Goal: Check status: Check status

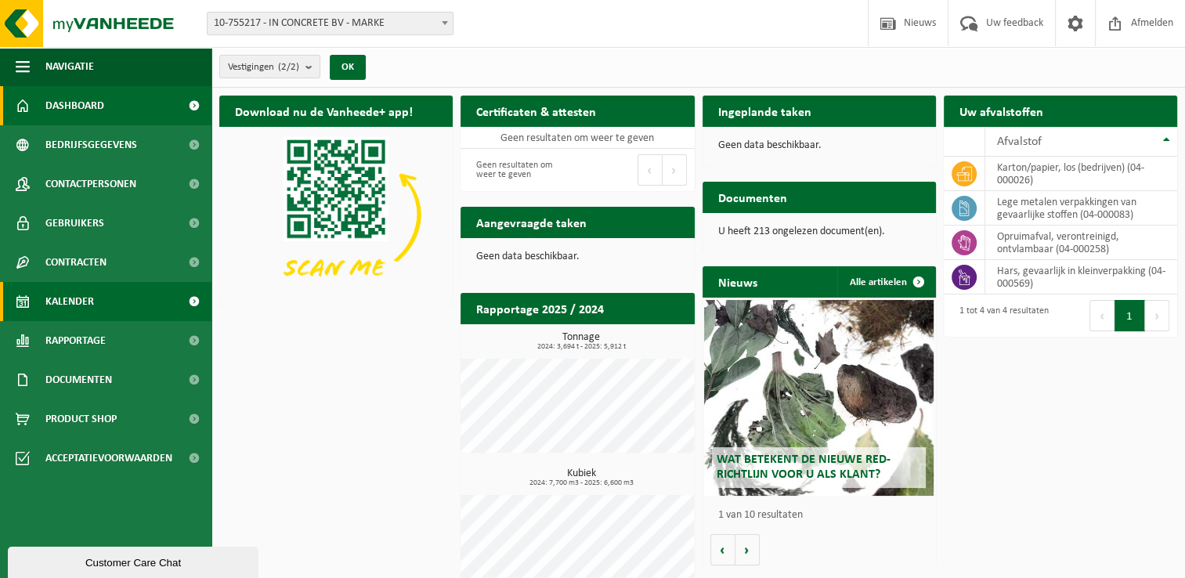
click at [83, 301] on span "Kalender" at bounding box center [69, 301] width 49 height 39
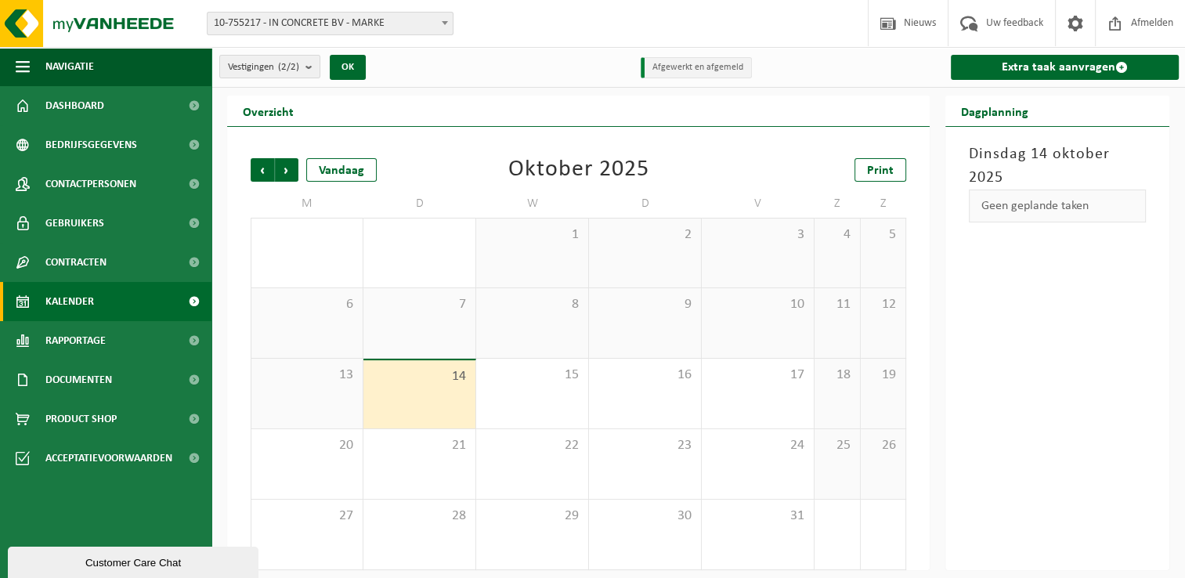
click at [344, 23] on span "10-755217 - IN CONCRETE BV - MARKE" at bounding box center [330, 24] width 245 height 22
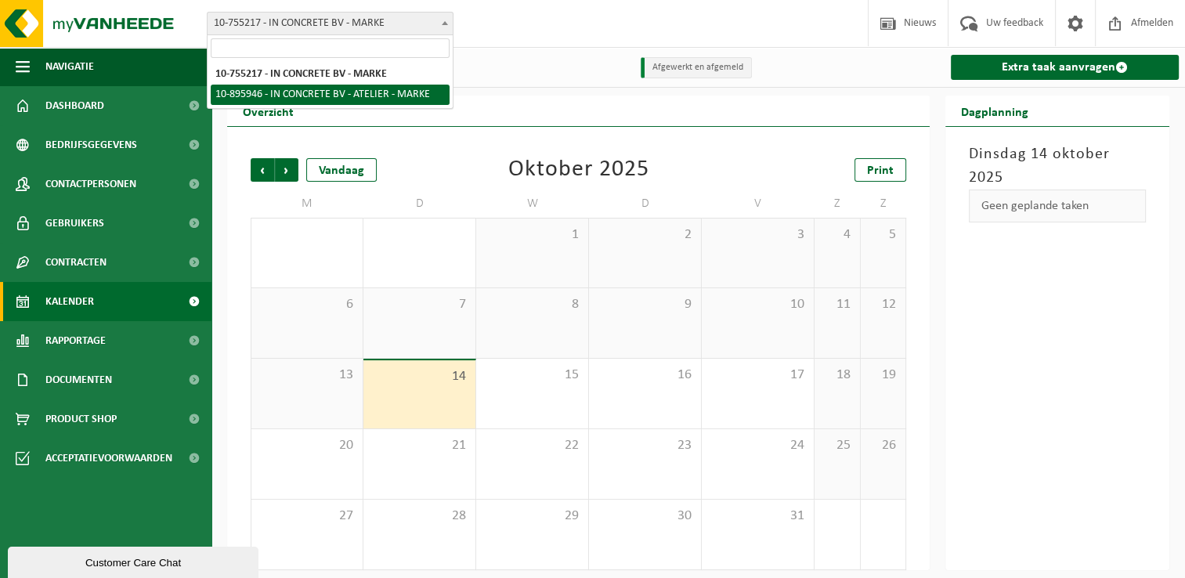
select select "117068"
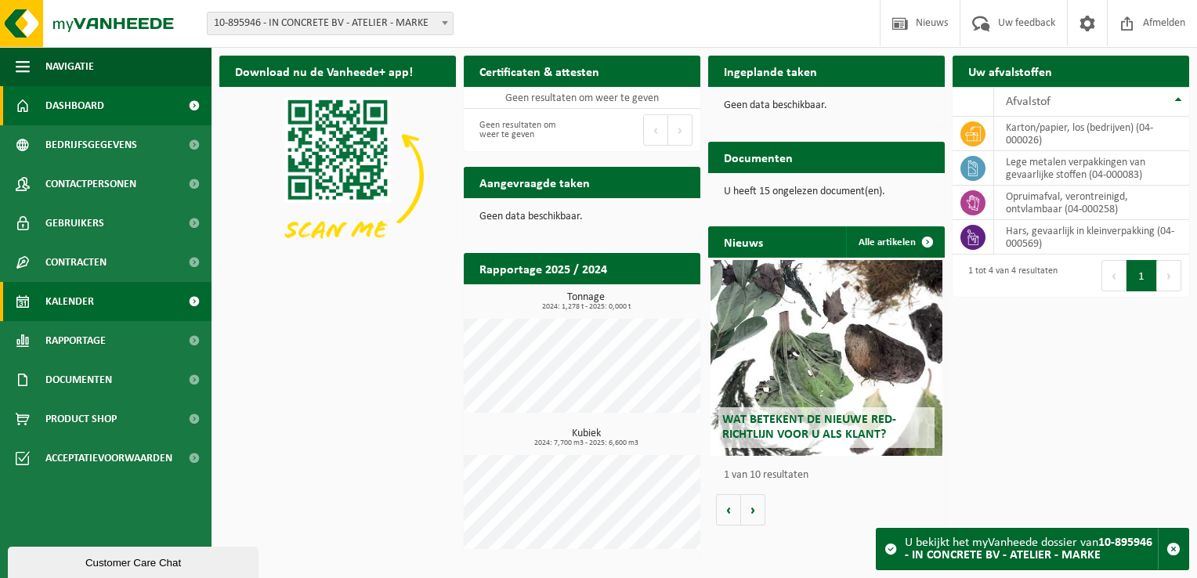
click at [88, 300] on span "Kalender" at bounding box center [69, 301] width 49 height 39
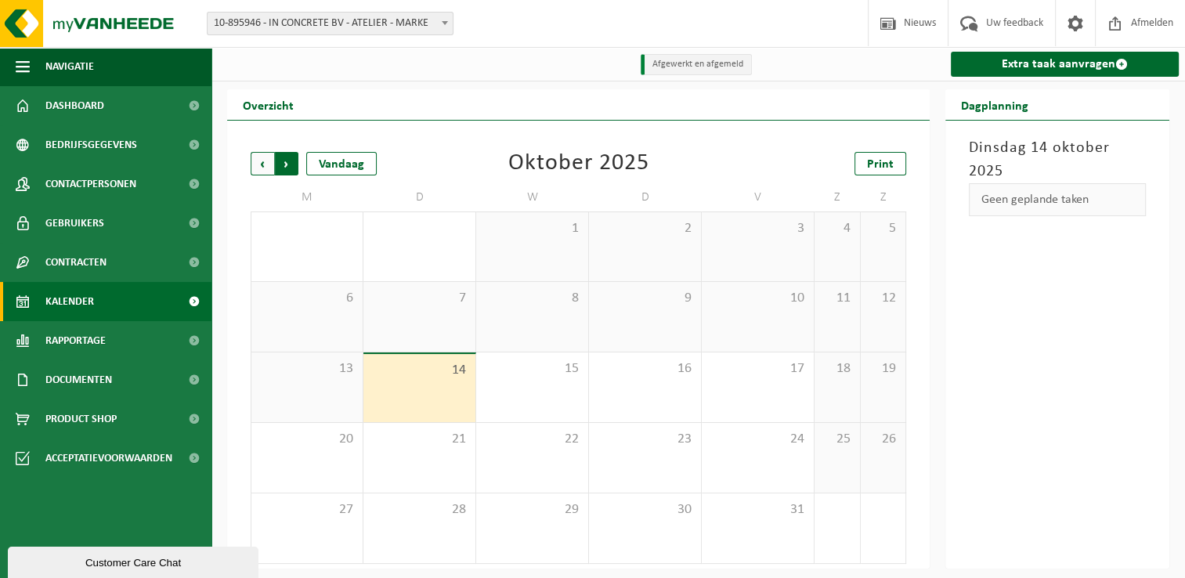
click at [270, 168] on span "Vorige" at bounding box center [262, 163] width 23 height 23
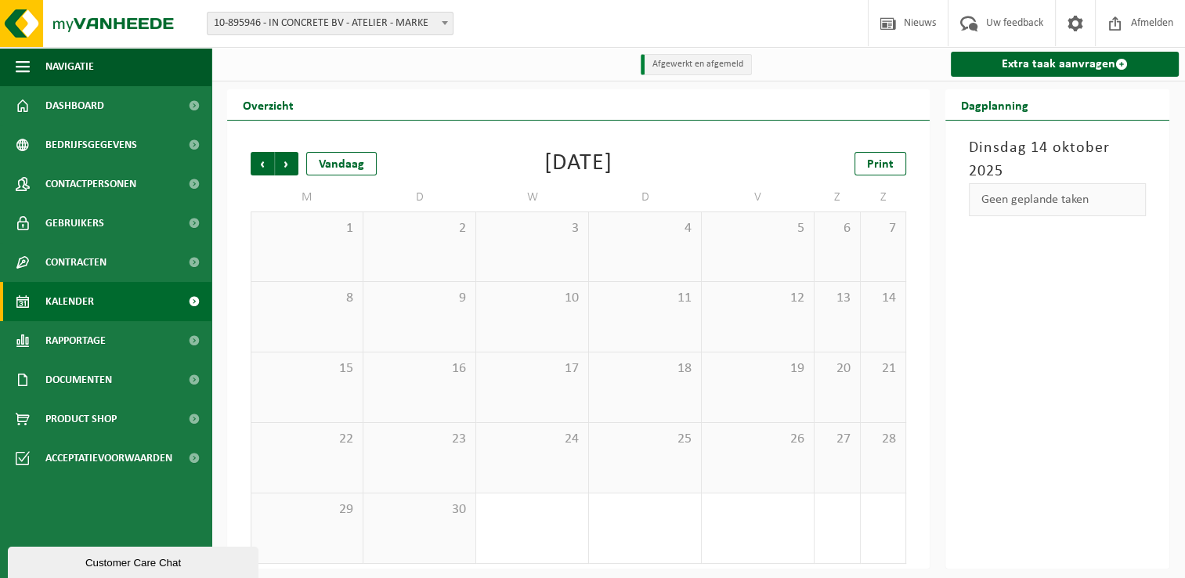
click at [381, 25] on span "10-895946 - IN CONCRETE BV - ATELIER - MARKE" at bounding box center [330, 24] width 245 height 22
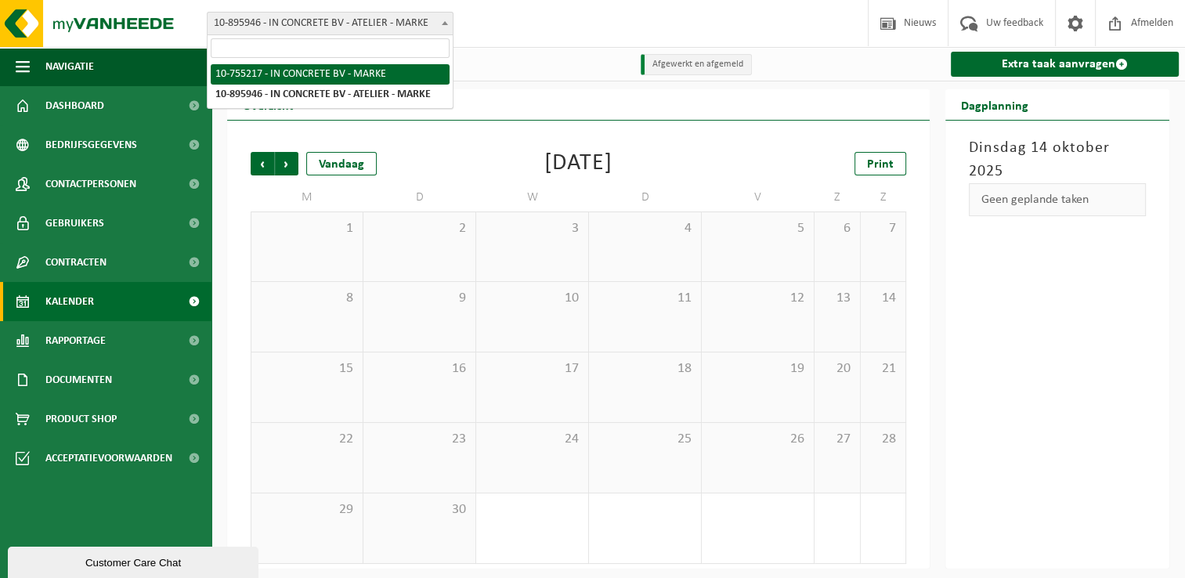
select select "9778"
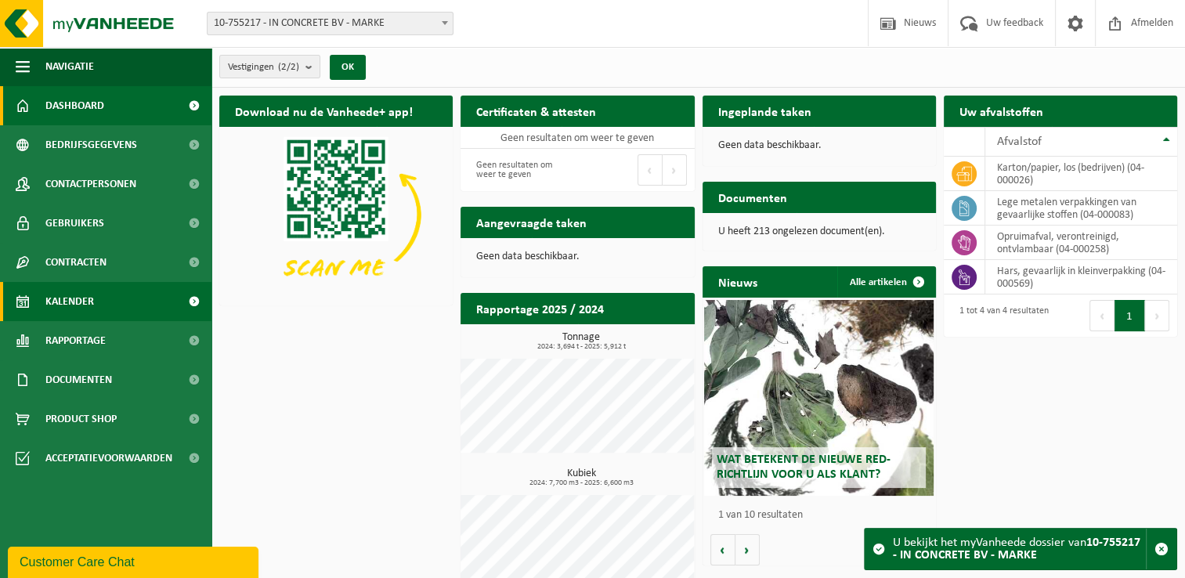
click at [78, 302] on span "Kalender" at bounding box center [69, 301] width 49 height 39
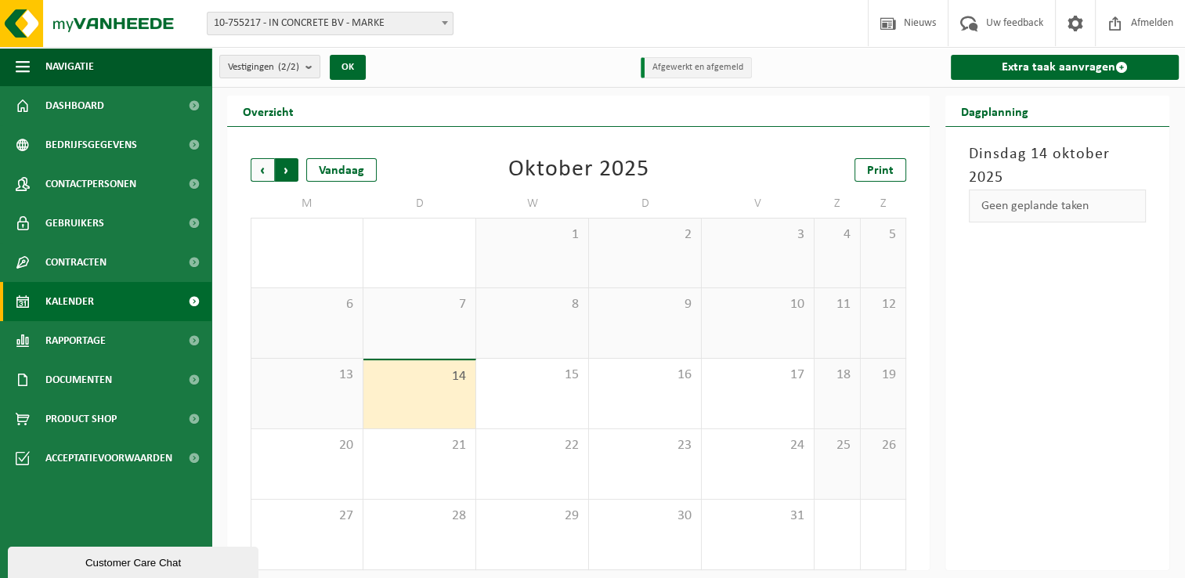
click at [267, 169] on span "Vorige" at bounding box center [262, 169] width 23 height 23
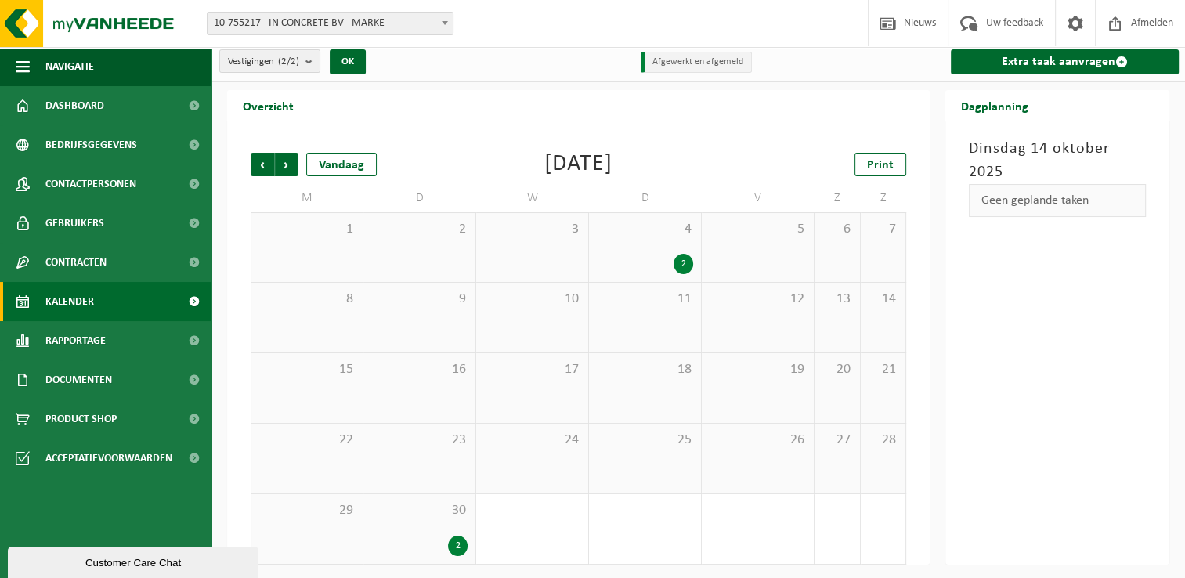
scroll to position [6, 0]
click at [407, 514] on span "30" at bounding box center [419, 509] width 96 height 17
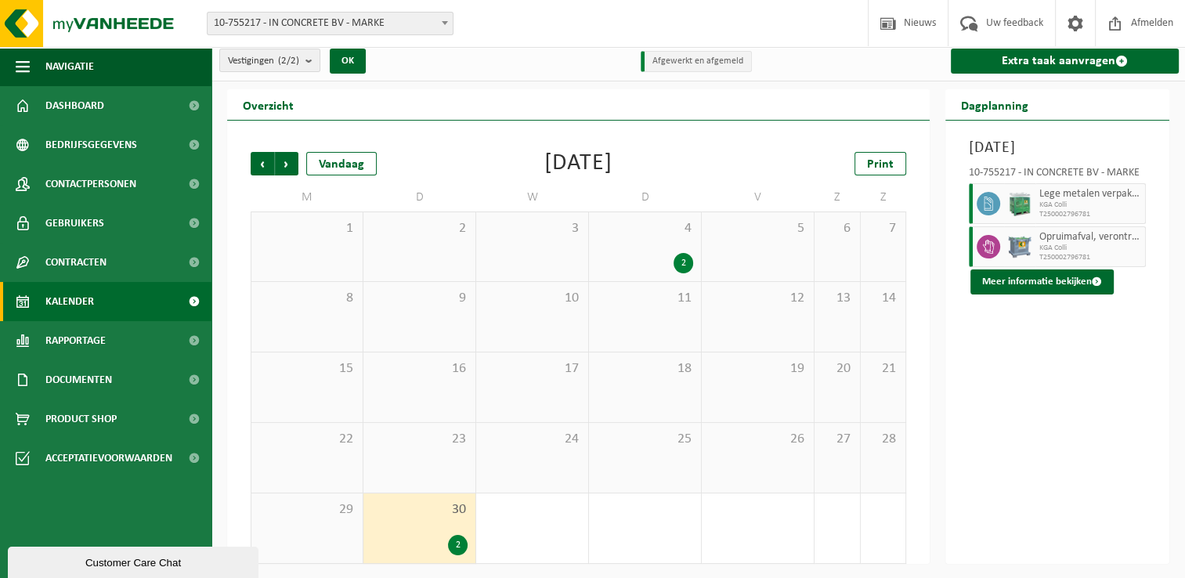
click at [638, 254] on div "2" at bounding box center [645, 263] width 96 height 20
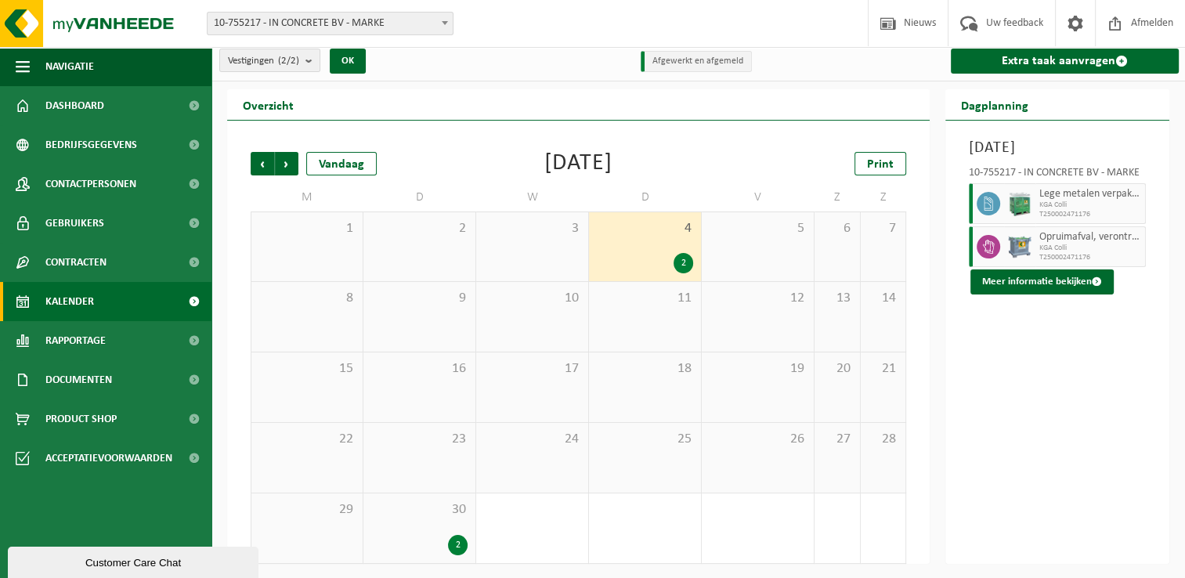
click at [645, 253] on div "2" at bounding box center [645, 263] width 96 height 20
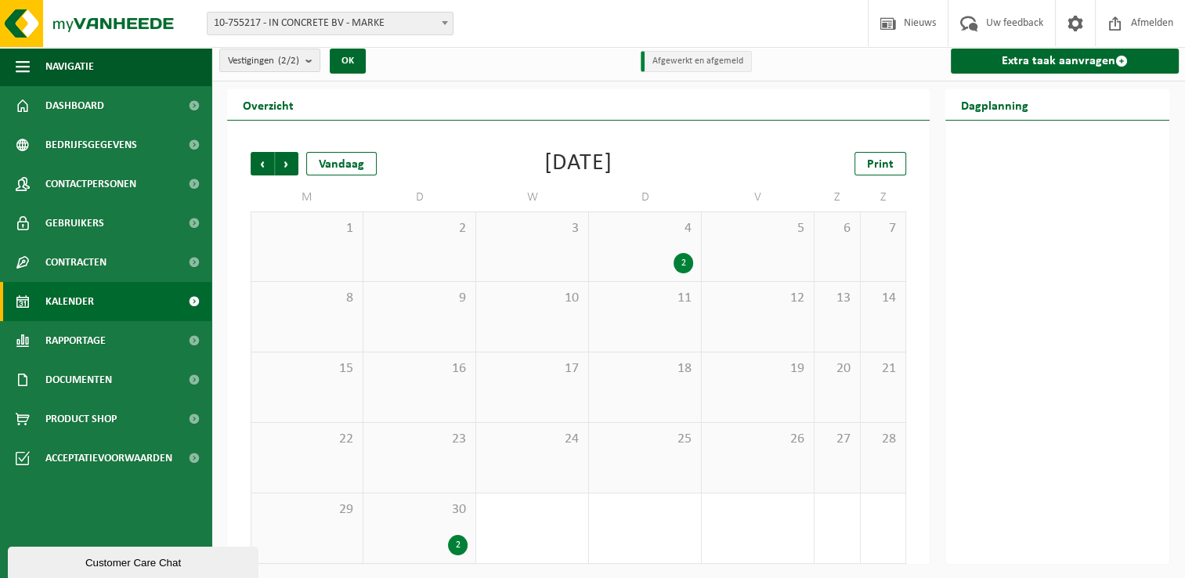
click at [645, 253] on div "2" at bounding box center [645, 263] width 96 height 20
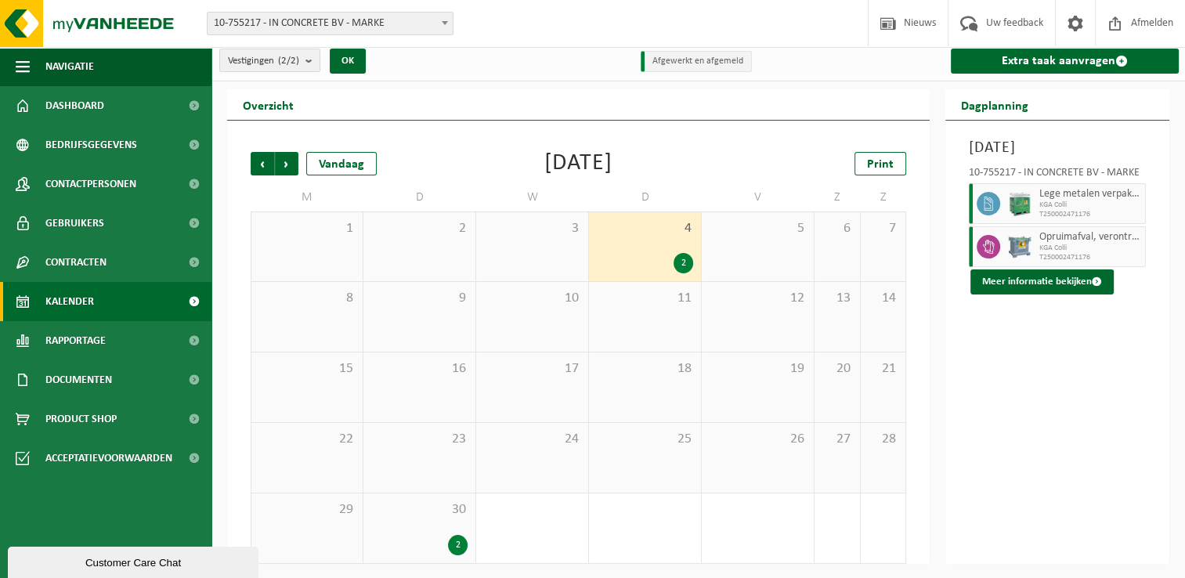
click at [405, 528] on div "30 2" at bounding box center [419, 528] width 112 height 70
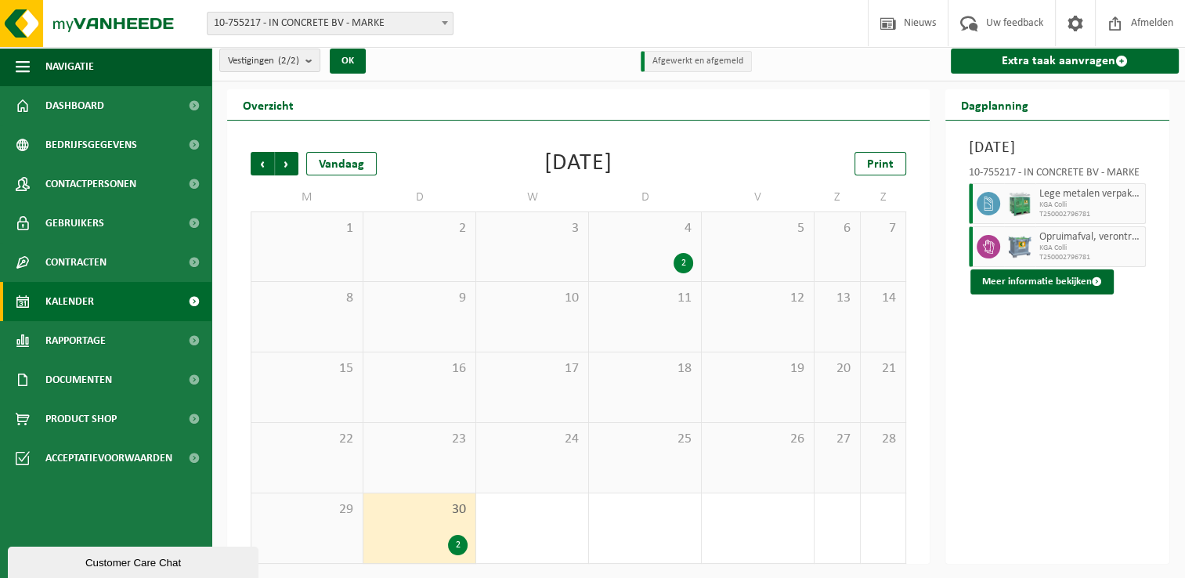
click at [621, 242] on div "4 2" at bounding box center [645, 246] width 112 height 69
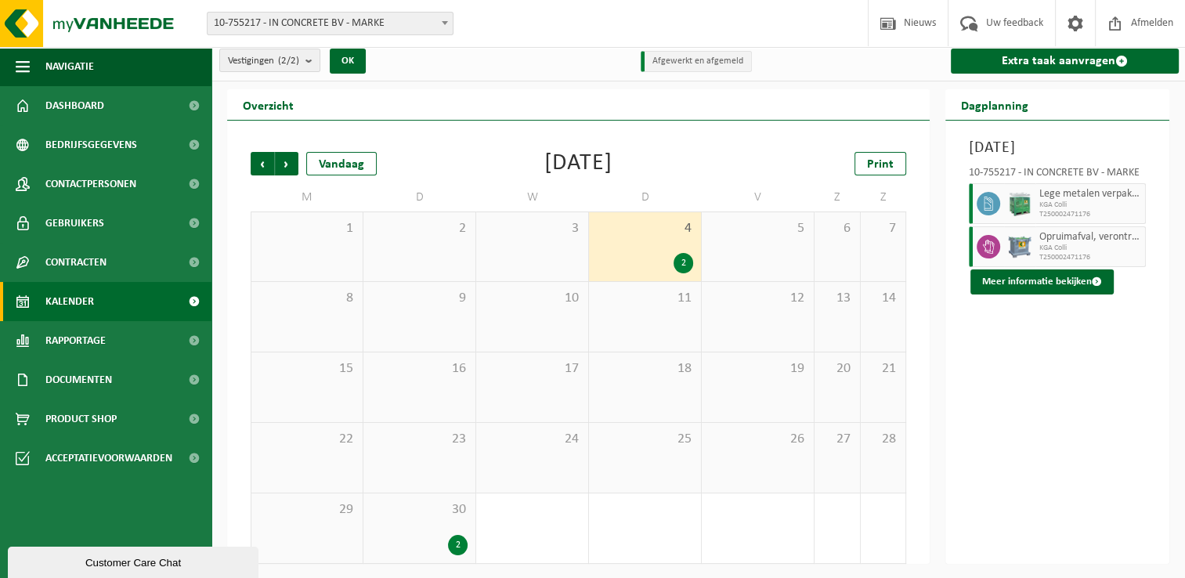
click at [445, 506] on span "30" at bounding box center [419, 509] width 96 height 17
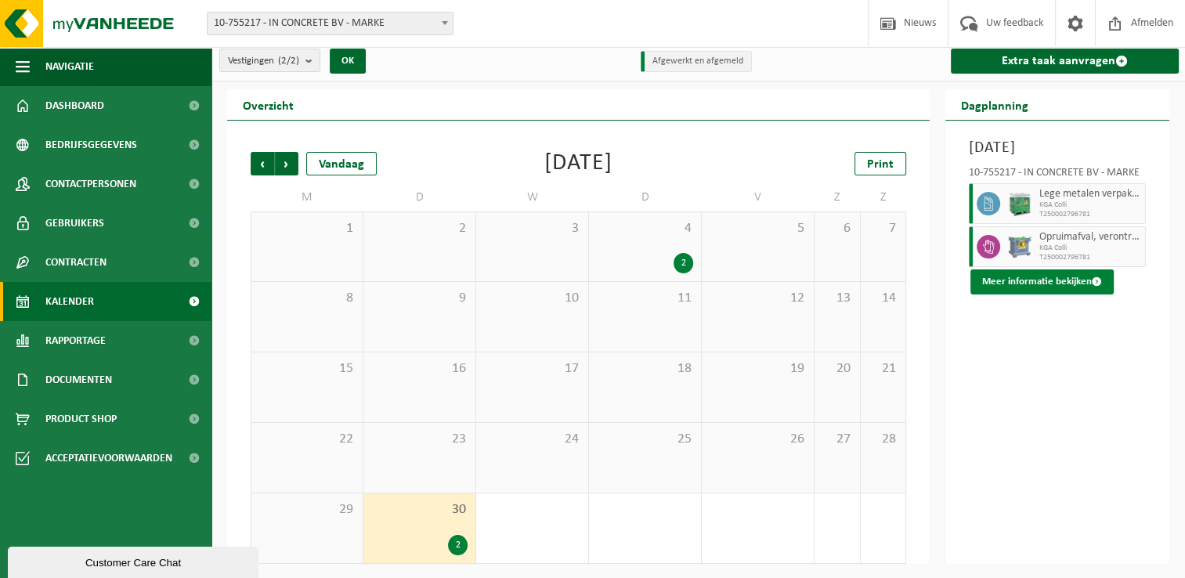
click at [1045, 294] on button "Meer informatie bekijken" at bounding box center [1041, 281] width 143 height 25
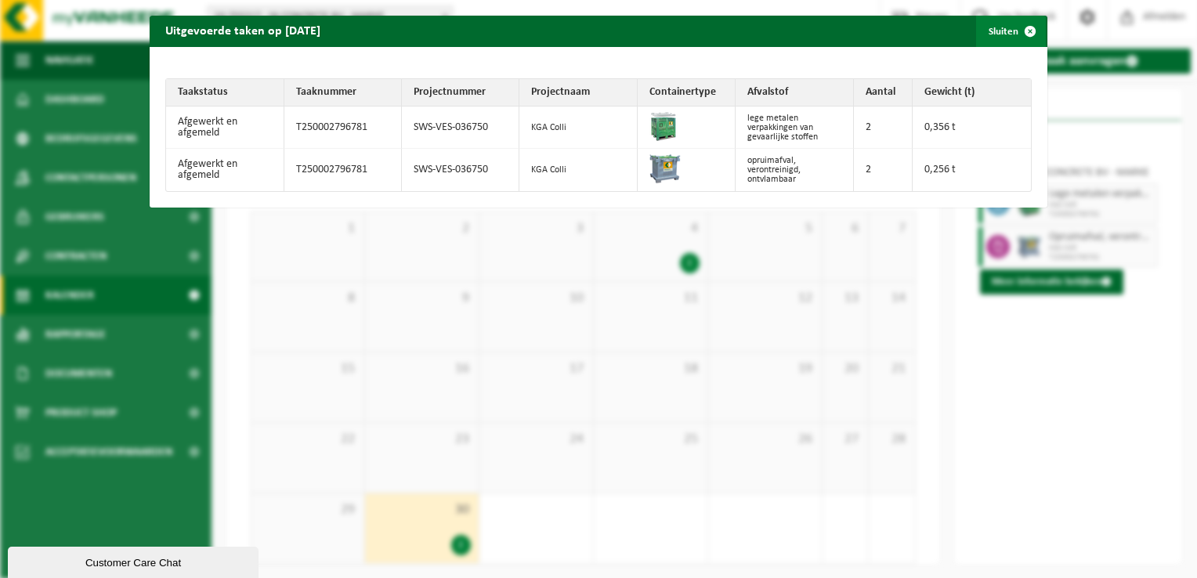
click at [1021, 29] on span "button" at bounding box center [1029, 31] width 31 height 31
